Goal: Obtain resource: Download file/media

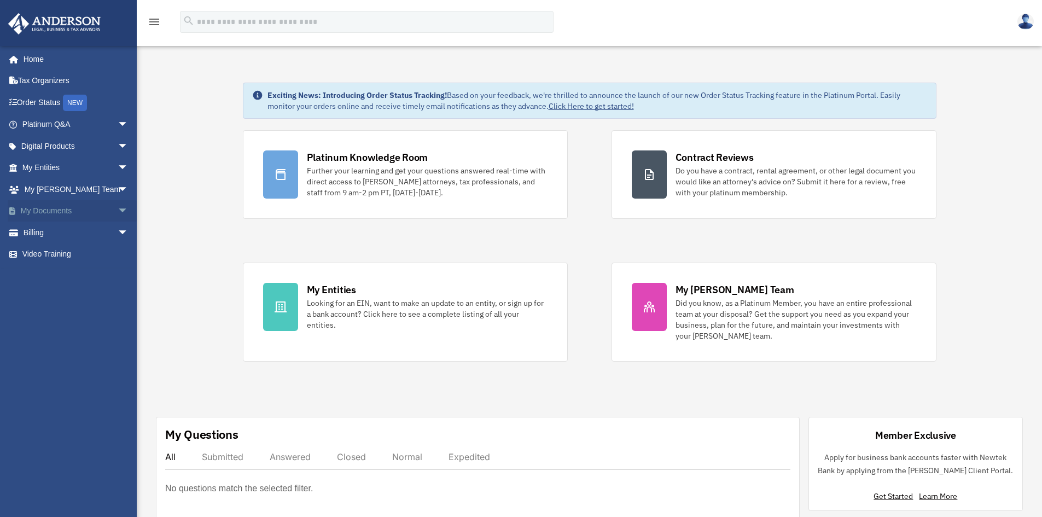
click at [125, 211] on span "arrow_drop_down" at bounding box center [129, 211] width 22 height 22
click at [78, 174] on link "My Entities arrow_drop_down" at bounding box center [76, 168] width 137 height 22
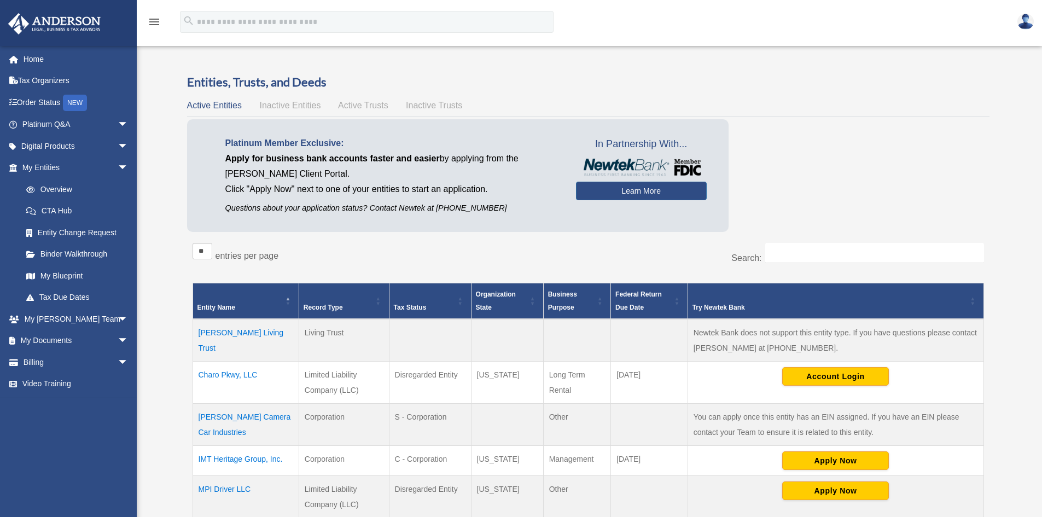
click at [206, 374] on td "Charo Pkwy, LLC" at bounding box center [246, 383] width 106 height 42
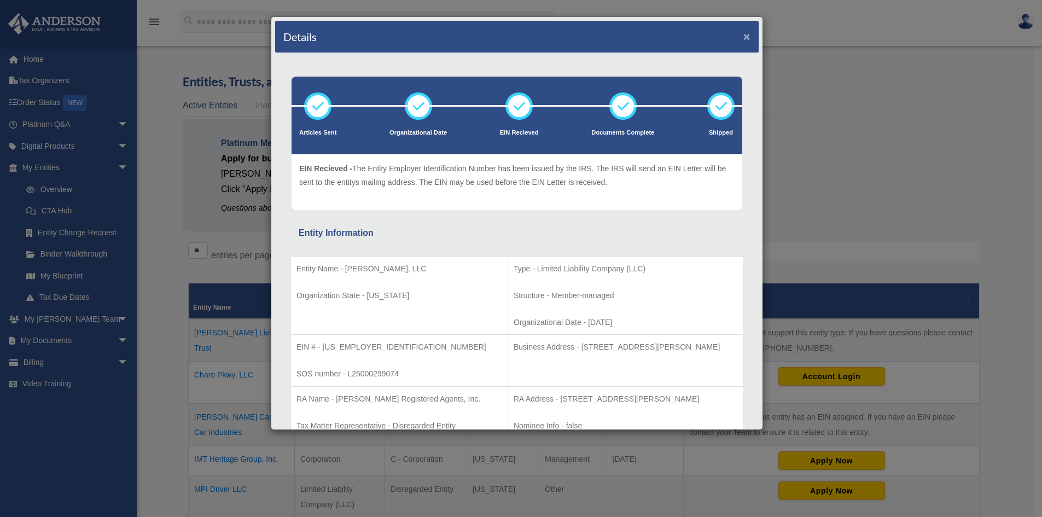
click at [743, 33] on button "×" at bounding box center [746, 36] width 7 height 11
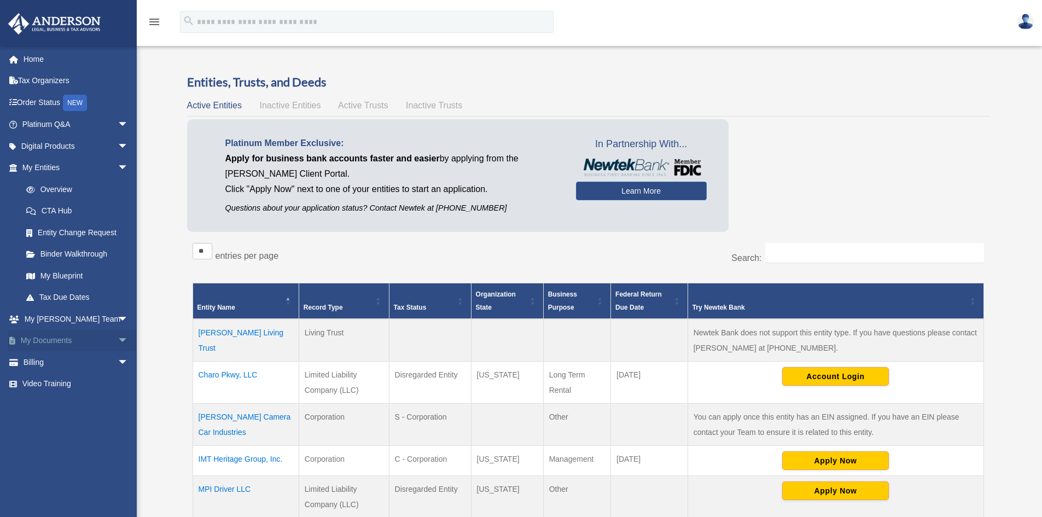
click at [56, 336] on link "My Documents arrow_drop_down" at bounding box center [76, 341] width 137 height 22
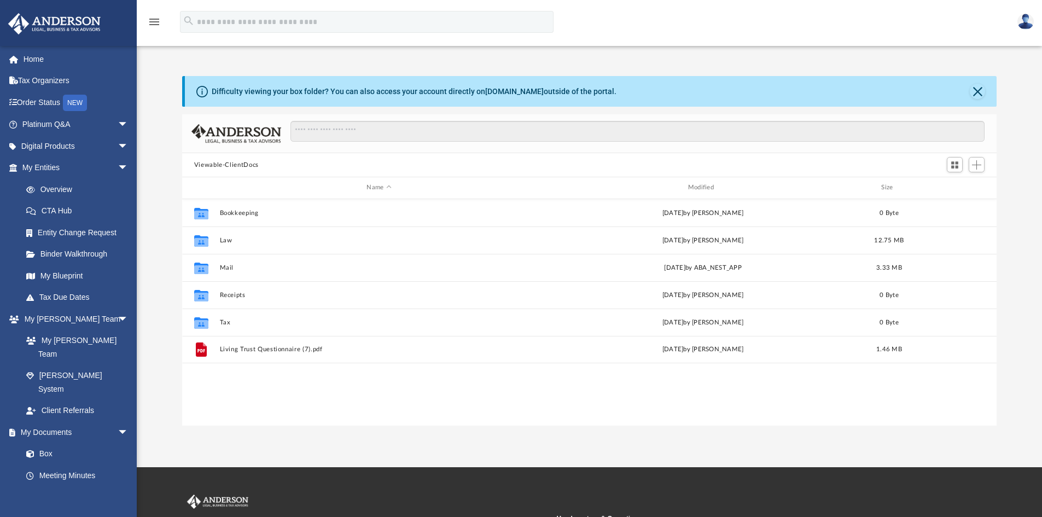
scroll to position [241, 806]
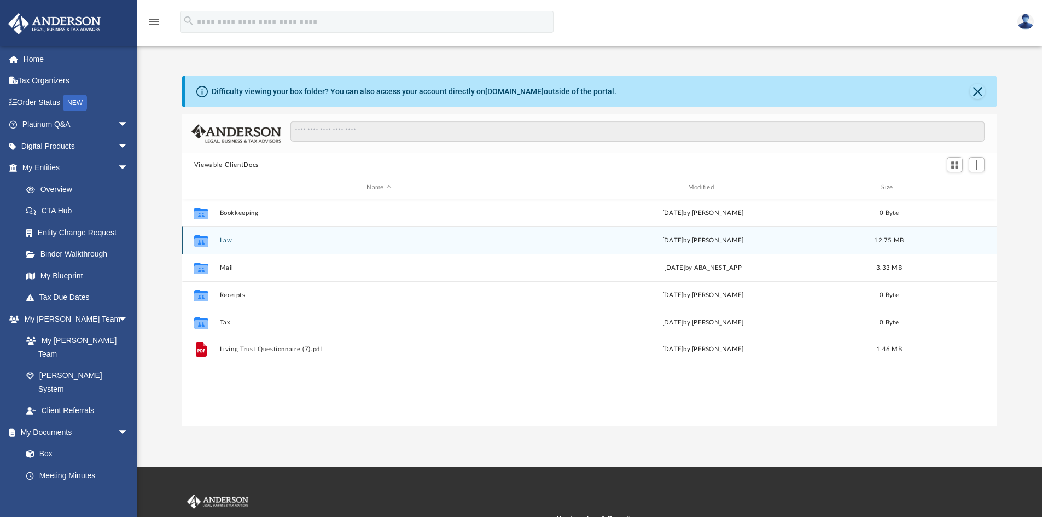
click at [225, 238] on button "Law" at bounding box center [378, 240] width 319 height 7
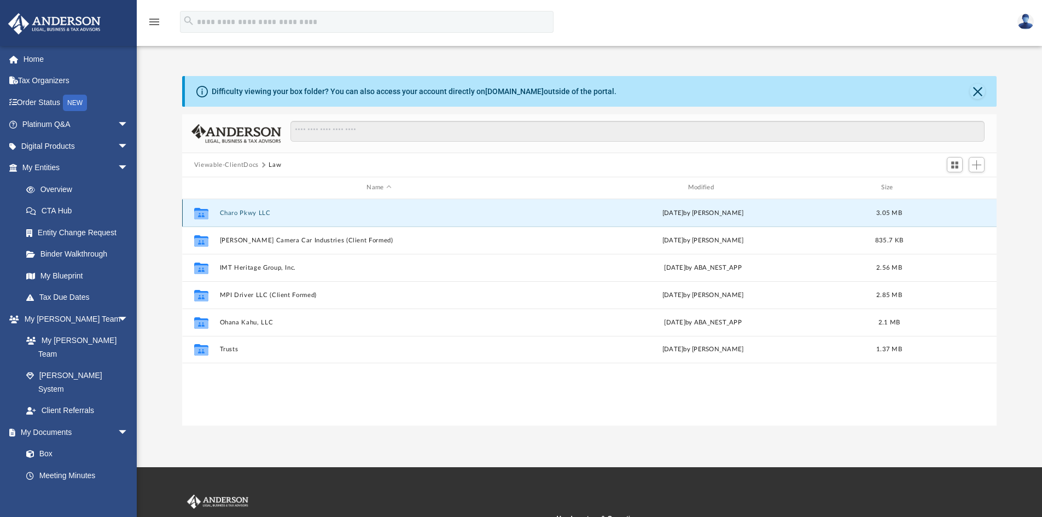
click at [241, 211] on button "Charo Pkwy LLC" at bounding box center [378, 212] width 319 height 7
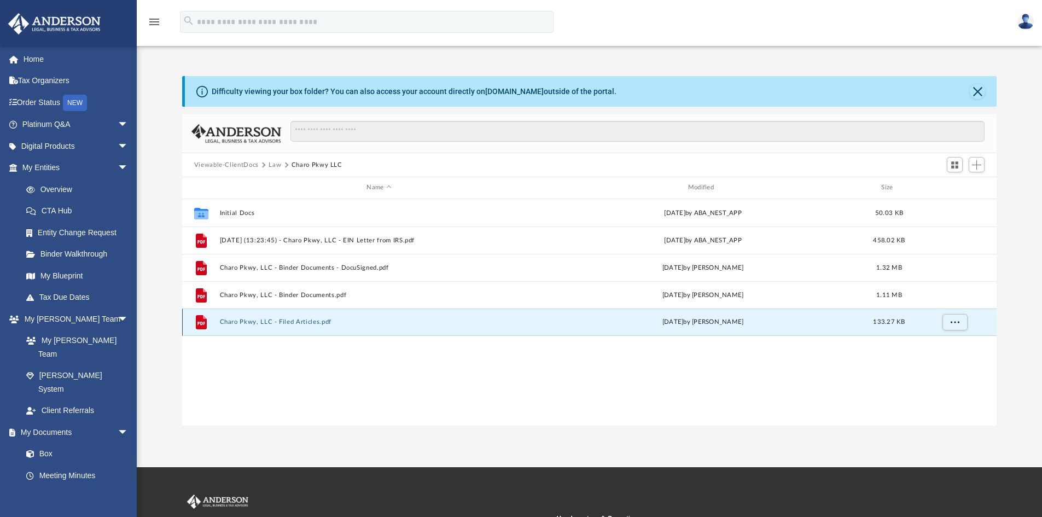
click at [234, 322] on button "Charo Pkwy, LLC - Filed Articles.pdf" at bounding box center [378, 321] width 319 height 7
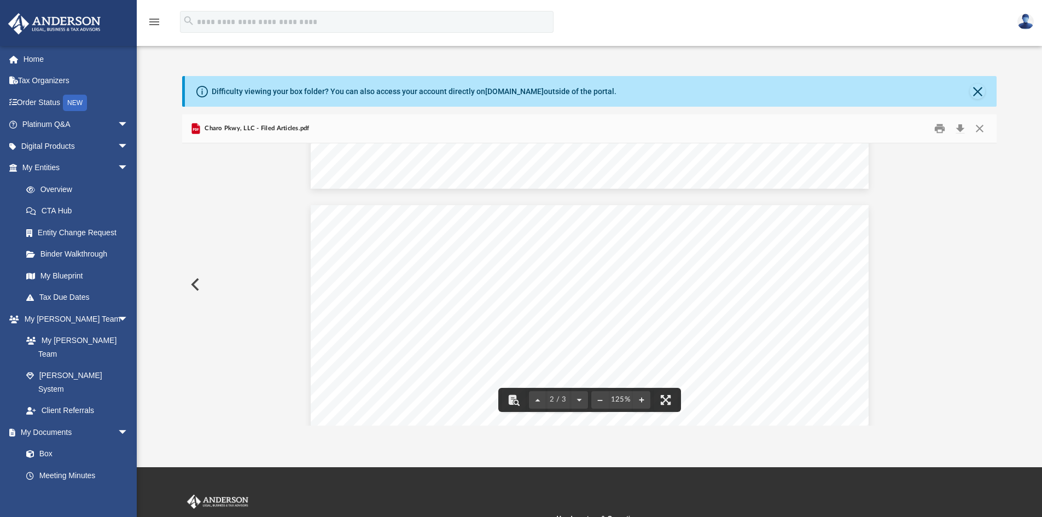
scroll to position [666, 0]
click at [977, 128] on button "Close" at bounding box center [980, 128] width 20 height 17
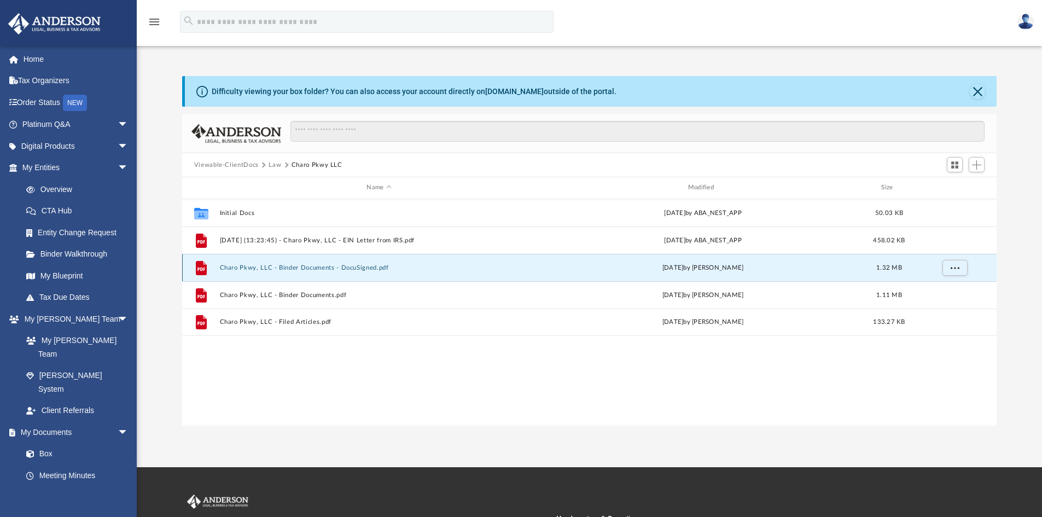
click at [296, 267] on button "Charo Pkwy, LLC - Binder Documents - DocuSigned.pdf" at bounding box center [378, 267] width 319 height 7
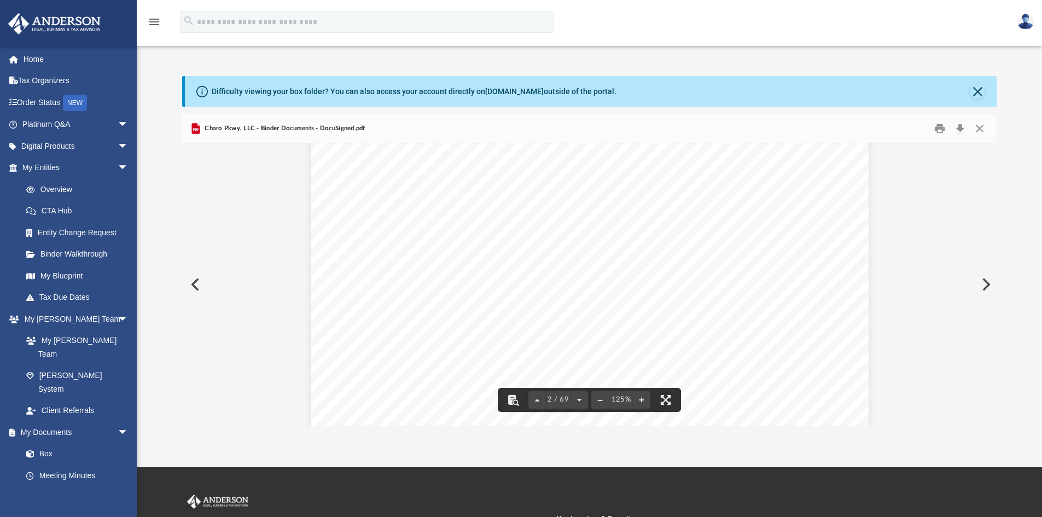
scroll to position [875, 0]
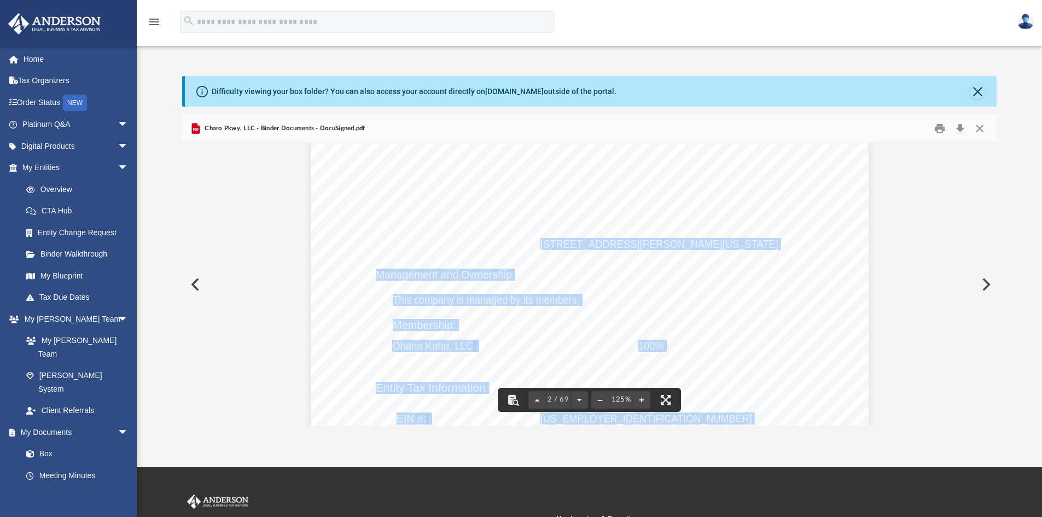
drag, startPoint x: 537, startPoint y: 243, endPoint x: 734, endPoint y: 254, distance: 197.2
click at [734, 254] on div "Overview of Charo Pkwy, LLC Entity Formation Information State of Organization:…" at bounding box center [590, 376] width 558 height 722
click at [785, 236] on div "Overview of Charo Pkwy, LLC Entity Formation Information State of Organization:…" at bounding box center [590, 376] width 558 height 722
click at [779, 246] on div "Overview of Charo Pkwy, LLC Entity Formation Information State of Organization:…" at bounding box center [590, 376] width 558 height 722
click at [780, 244] on div "Overview of Charo Pkwy, LLC Entity Formation Information State of Organization:…" at bounding box center [590, 376] width 558 height 722
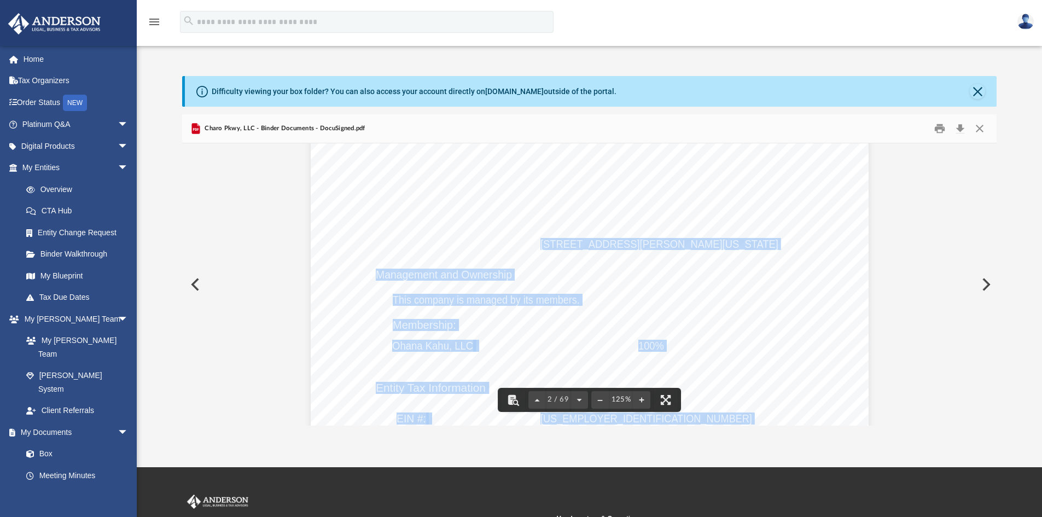
click at [546, 246] on span "625 E. Twiggs Street, Suite 110, Tampa, Florida 33602" at bounding box center [659, 243] width 238 height 11
drag, startPoint x: 537, startPoint y: 244, endPoint x: 788, endPoint y: 241, distance: 251.1
click at [788, 241] on div "Overview of Charo Pkwy, LLC Entity Formation Information State of Organization:…" at bounding box center [590, 376] width 558 height 722
click at [769, 243] on span "625 E. Twiggs Street, Suite 110, Tampa, Florida 33602" at bounding box center [659, 243] width 238 height 11
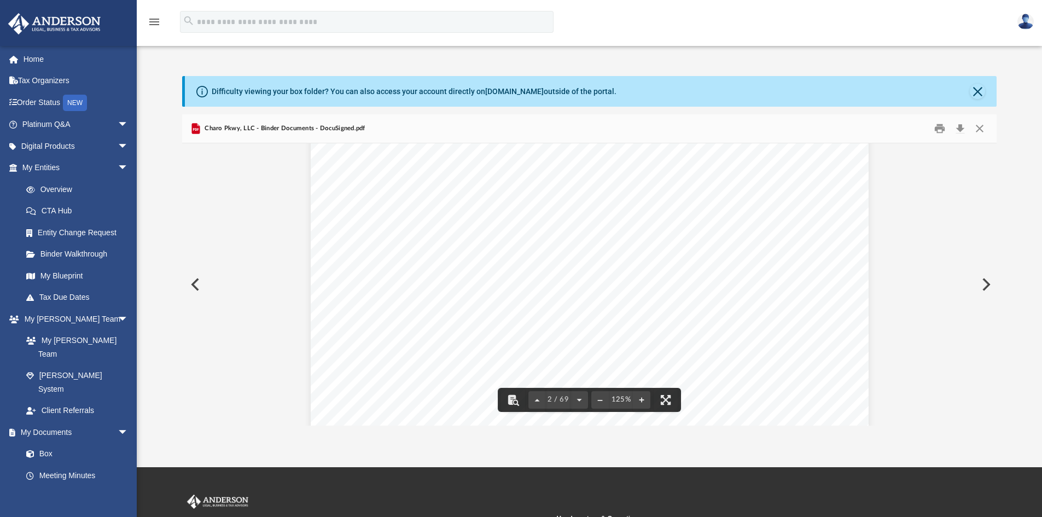
drag, startPoint x: 777, startPoint y: 242, endPoint x: 538, endPoint y: 244, distance: 238.5
click at [540, 244] on span "625 E. Twiggs Street, Suite 110, Tampa, Florida 33602" at bounding box center [659, 243] width 238 height 11
